Goal: Obtain resource: Obtain resource

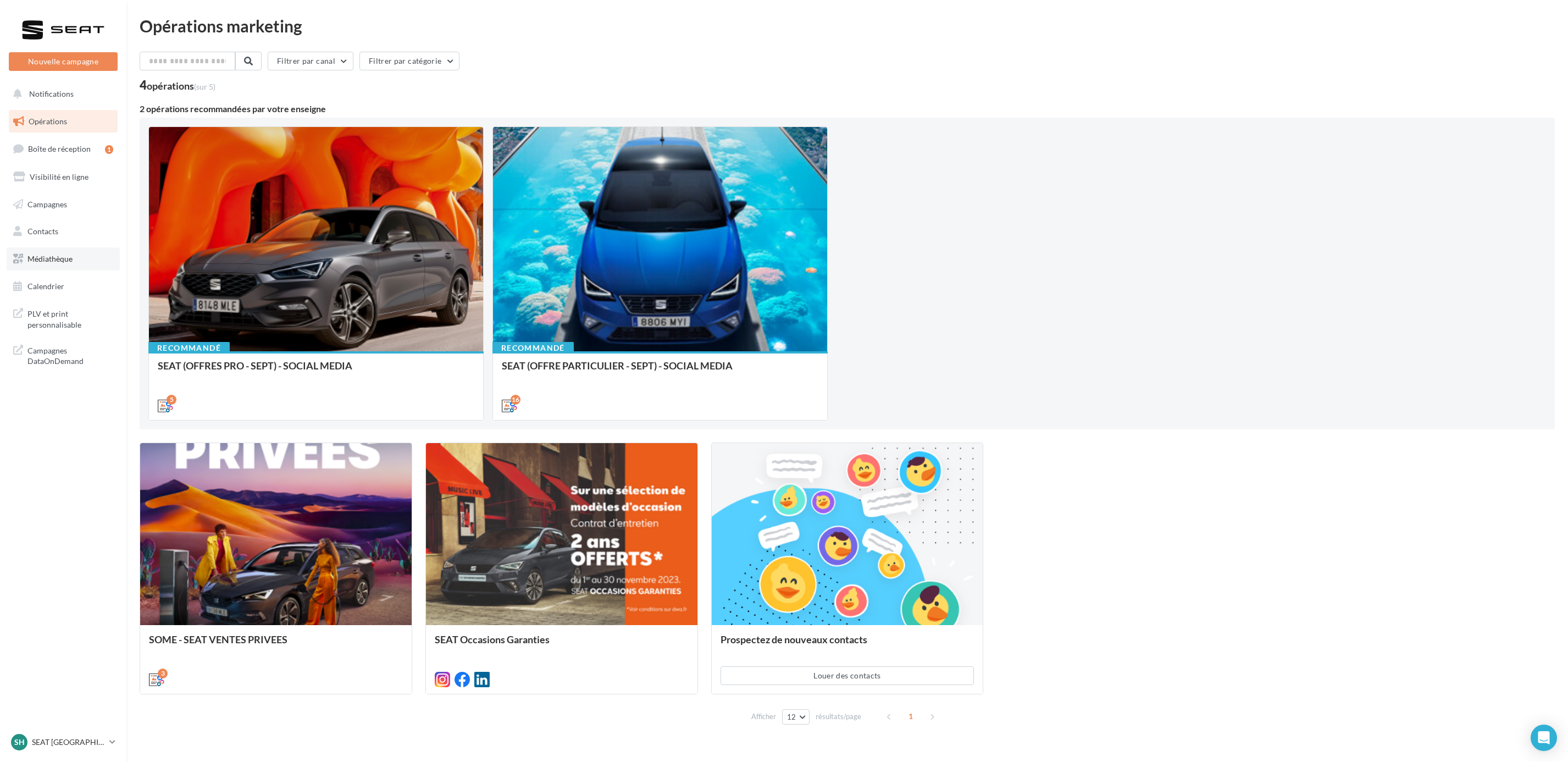
click at [66, 254] on span "Médiathèque" at bounding box center [50, 259] width 45 height 9
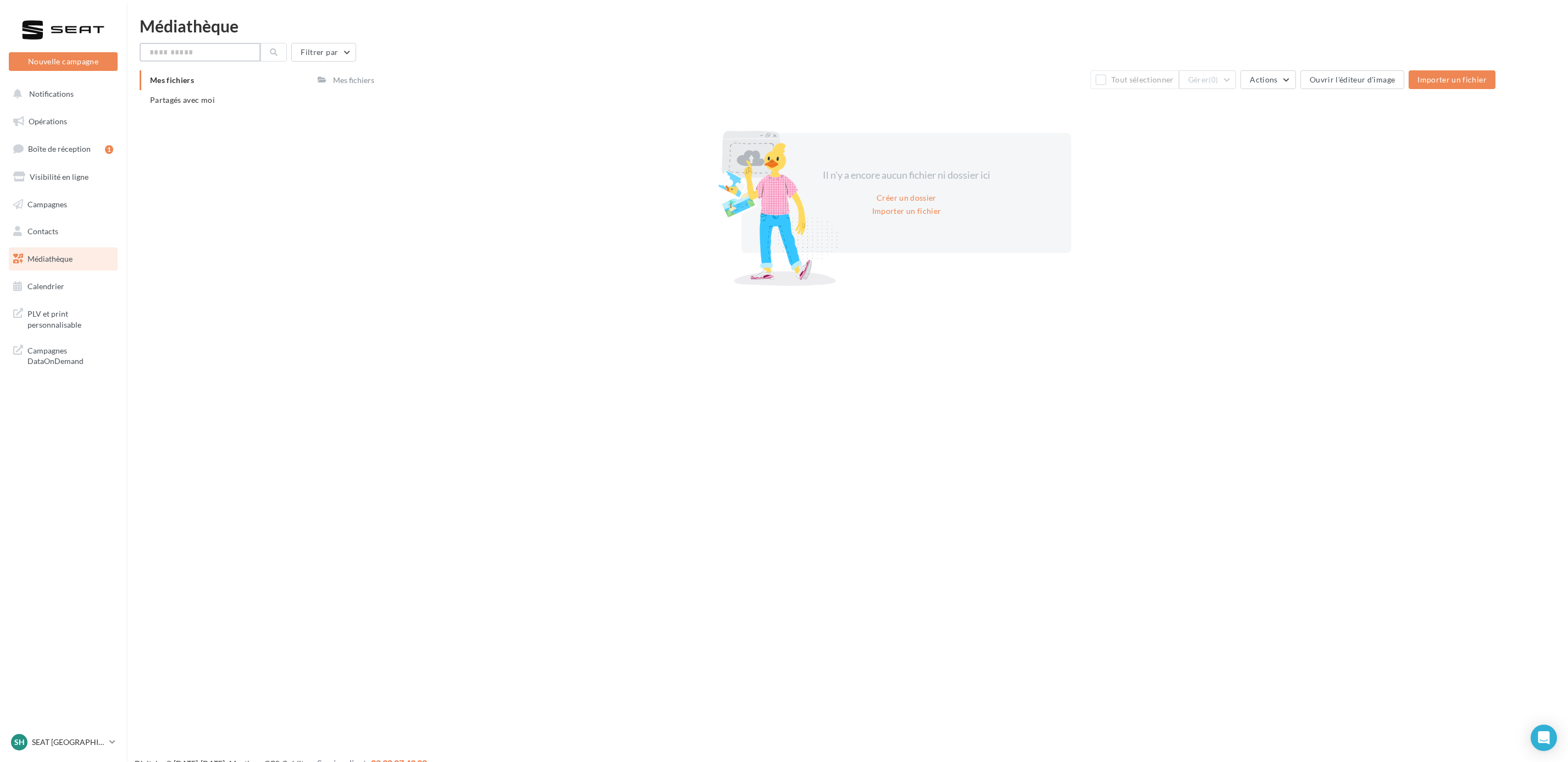
click at [188, 43] on input "text" at bounding box center [200, 52] width 121 height 19
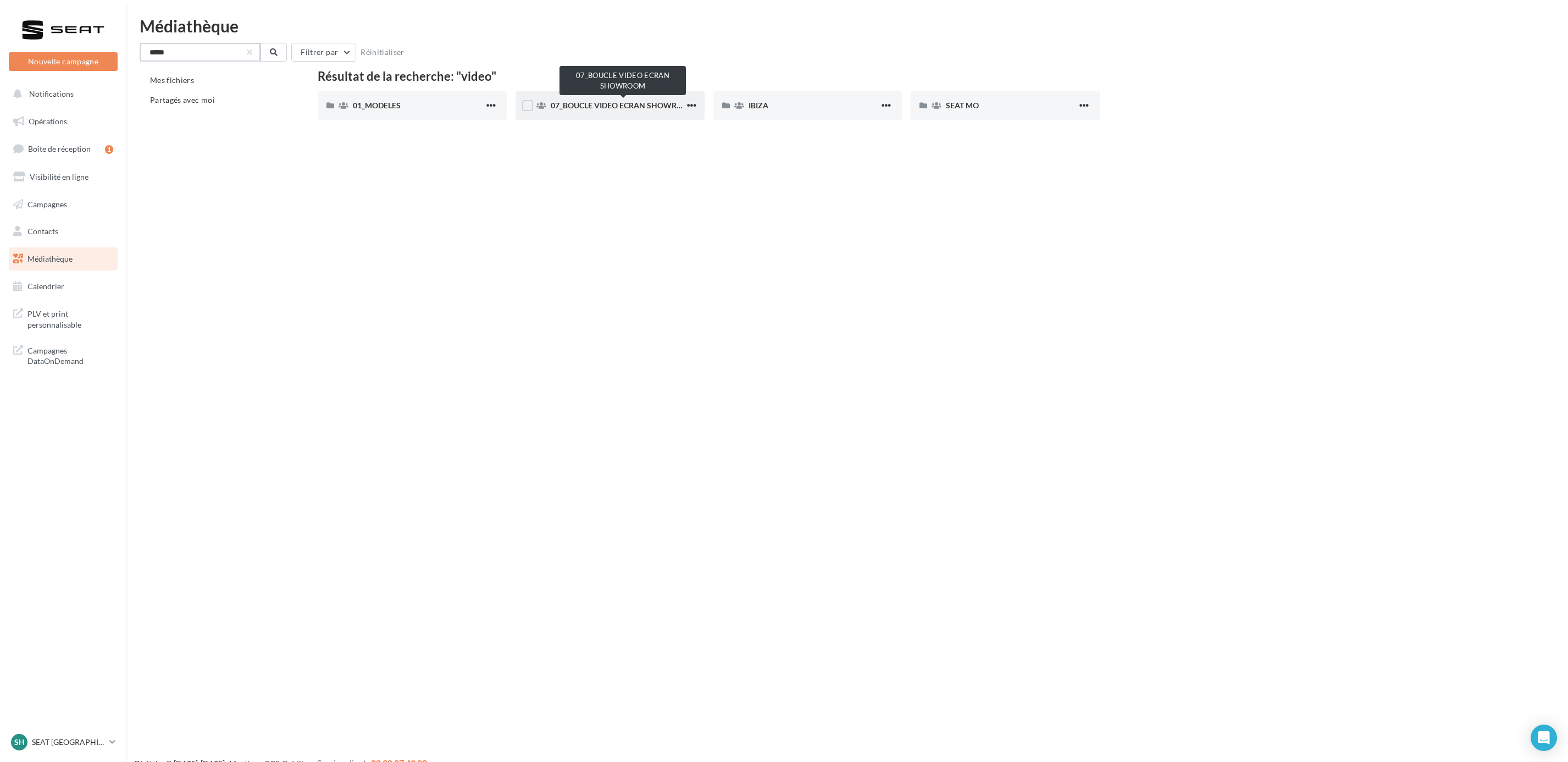
type input "*****"
click at [601, 102] on span "07_BOUCLE VIDEO ECRAN SHOWROOM" at bounding box center [623, 105] width 145 height 9
click at [528, 106] on label at bounding box center [527, 105] width 11 height 11
click at [691, 106] on span "button" at bounding box center [691, 105] width 9 height 9
click at [673, 125] on button "Localiser" at bounding box center [643, 127] width 110 height 28
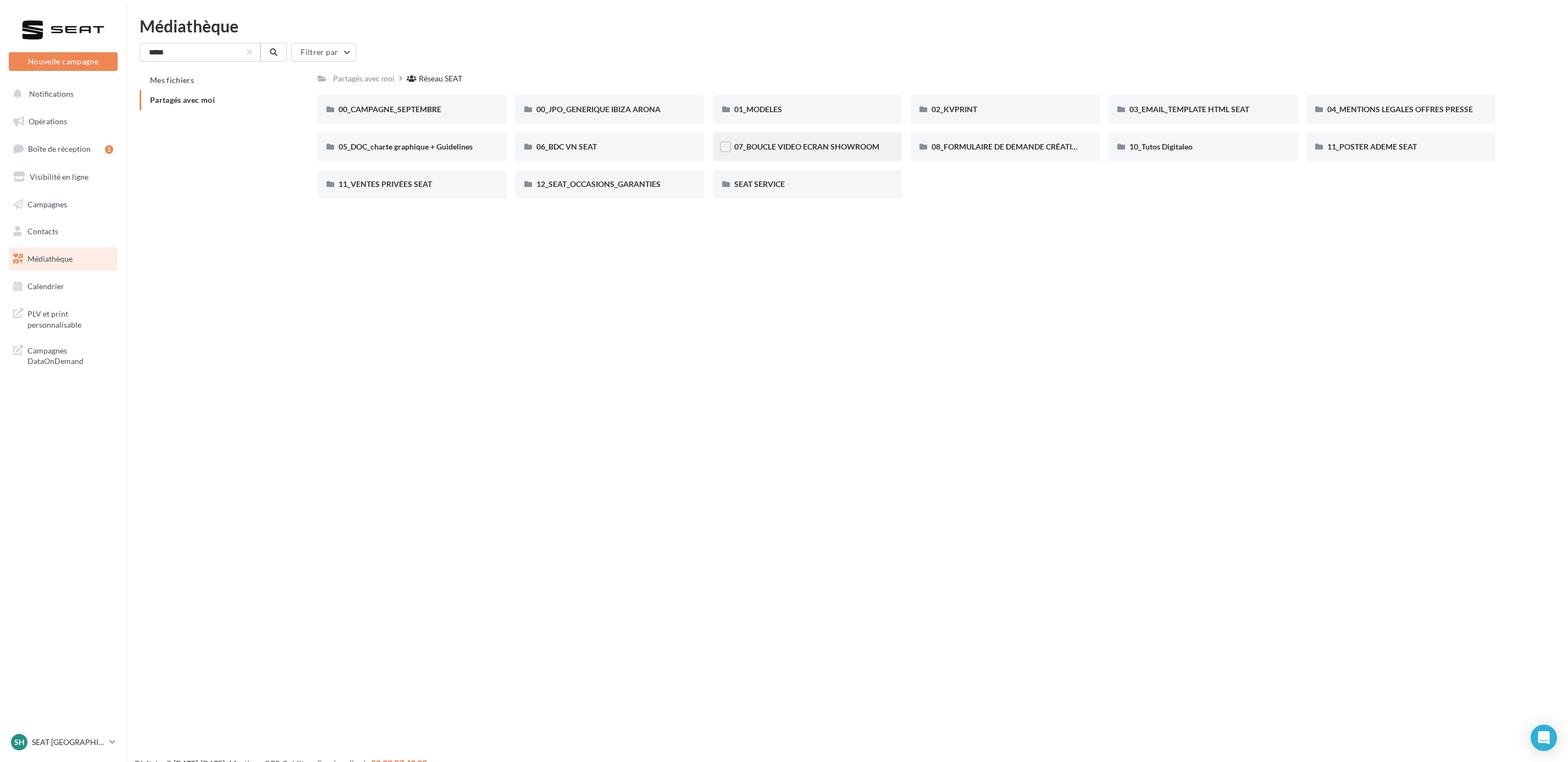
click at [722, 154] on div at bounding box center [725, 148] width 11 height 14
click at [720, 150] on label at bounding box center [725, 146] width 11 height 11
click at [785, 150] on span "07_BOUCLE VIDEO ECRAN SHOWROOM" at bounding box center [806, 146] width 145 height 9
click at [724, 145] on label at bounding box center [725, 146] width 11 height 11
click at [758, 145] on span "07_BOUCLE VIDEO ECRAN SHOWROOM" at bounding box center [806, 146] width 145 height 9
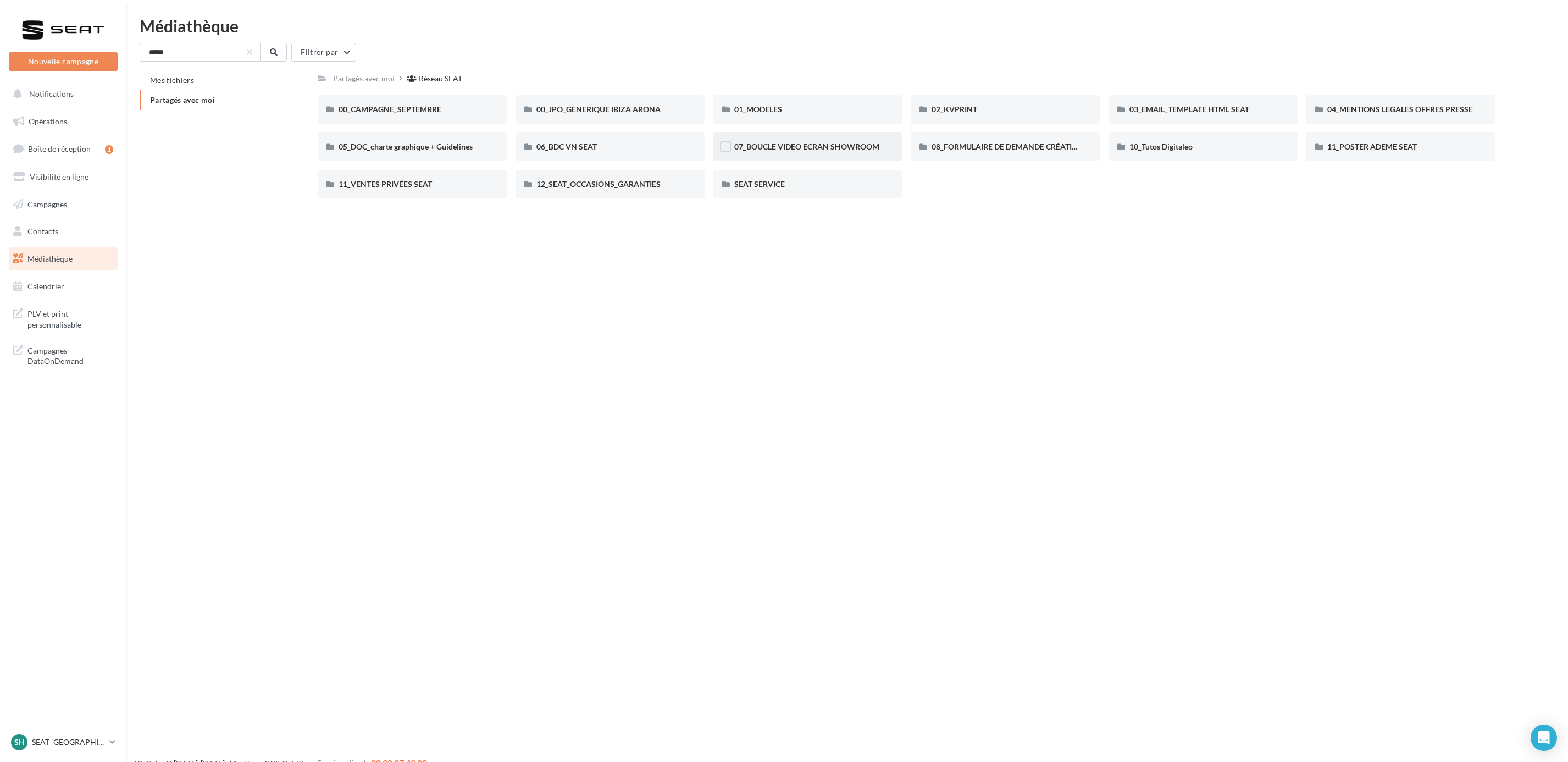
click at [758, 145] on span "07_BOUCLE VIDEO ECRAN SHOWROOM" at bounding box center [806, 146] width 145 height 9
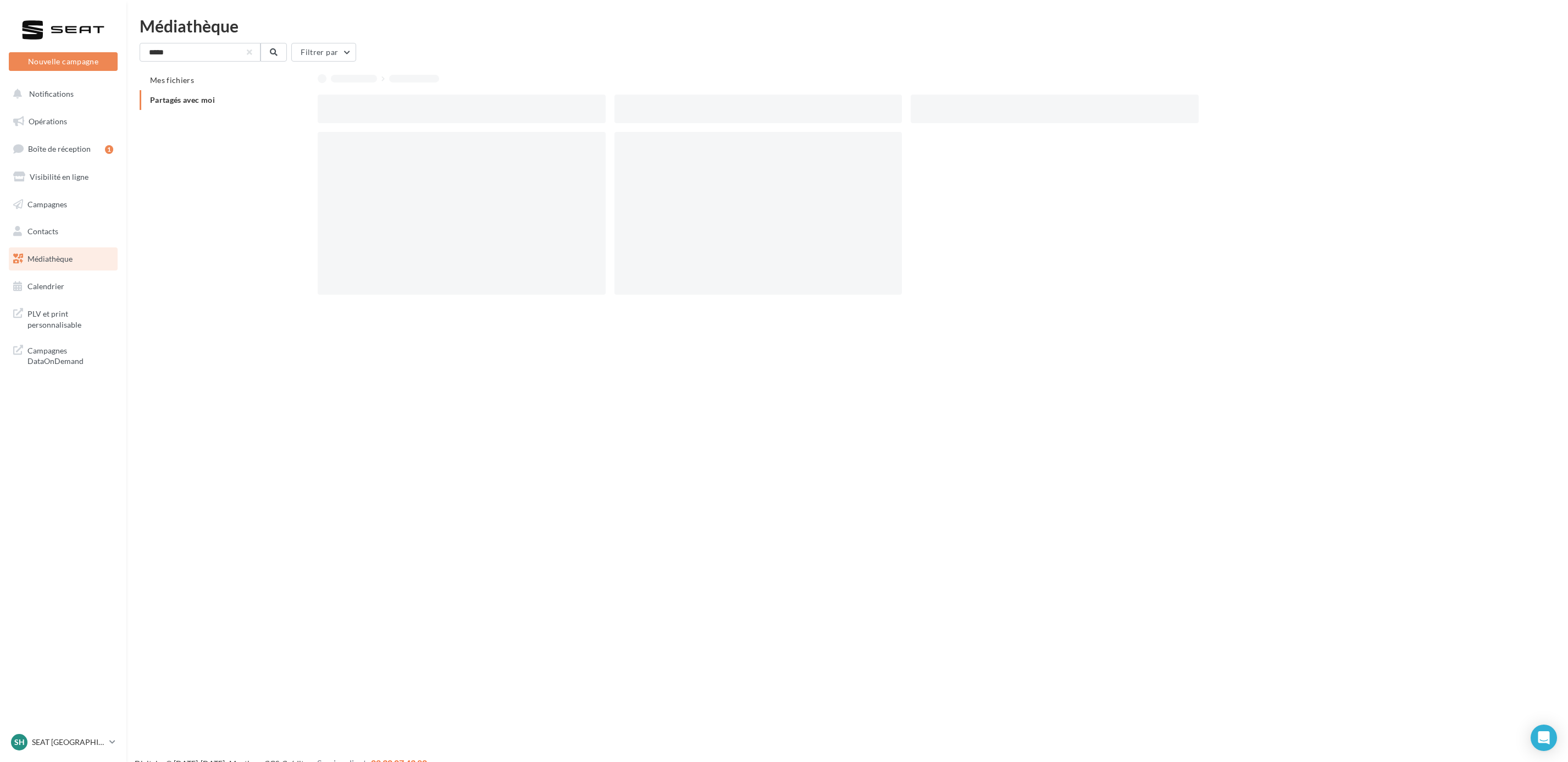
click at [760, 144] on div at bounding box center [758, 213] width 288 height 162
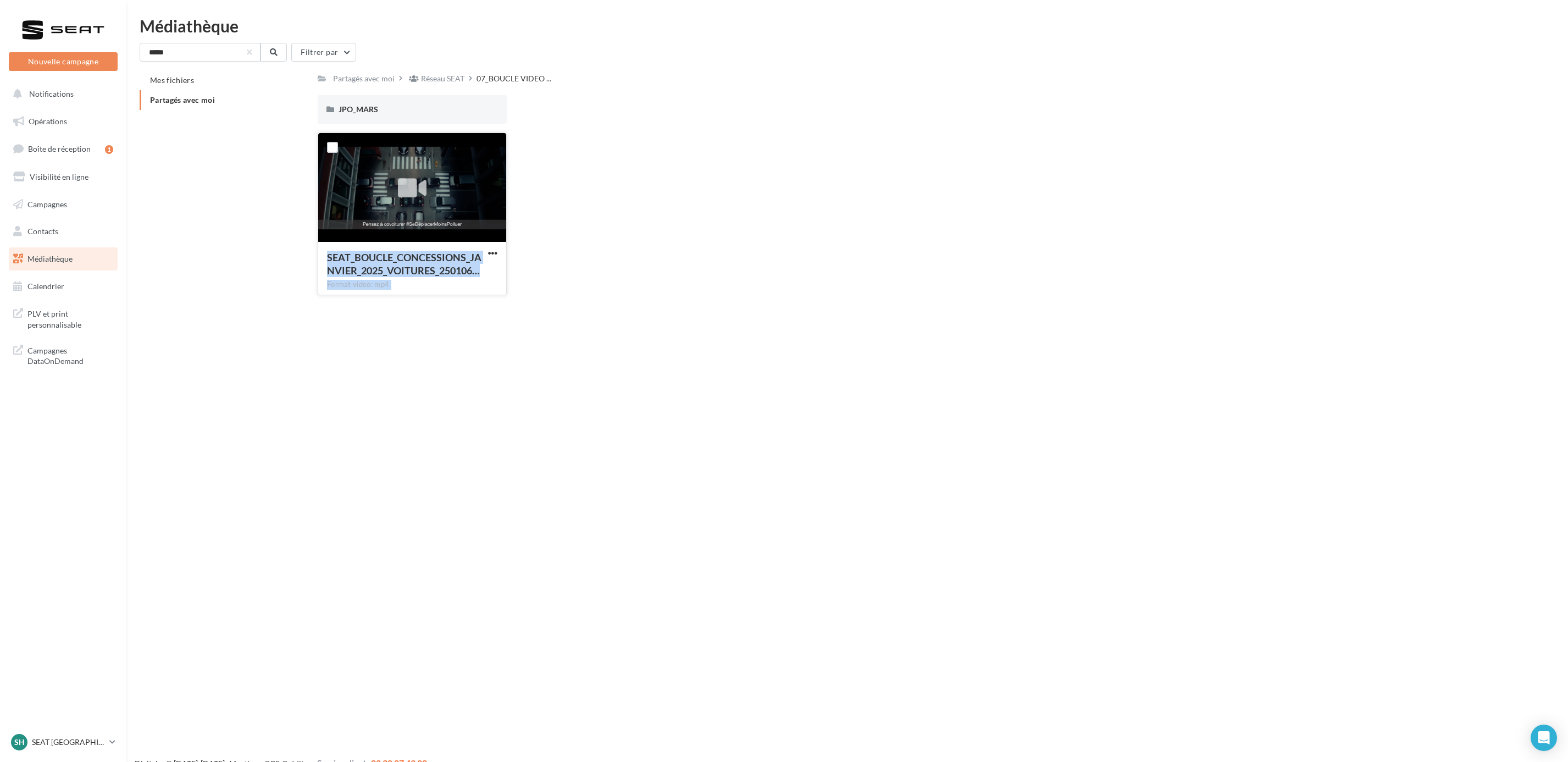
click at [488, 259] on button "button" at bounding box center [492, 254] width 14 height 11
click at [432, 307] on button "Copier l'URL" at bounding box center [444, 303] width 110 height 28
